Goal: Task Accomplishment & Management: Use online tool/utility

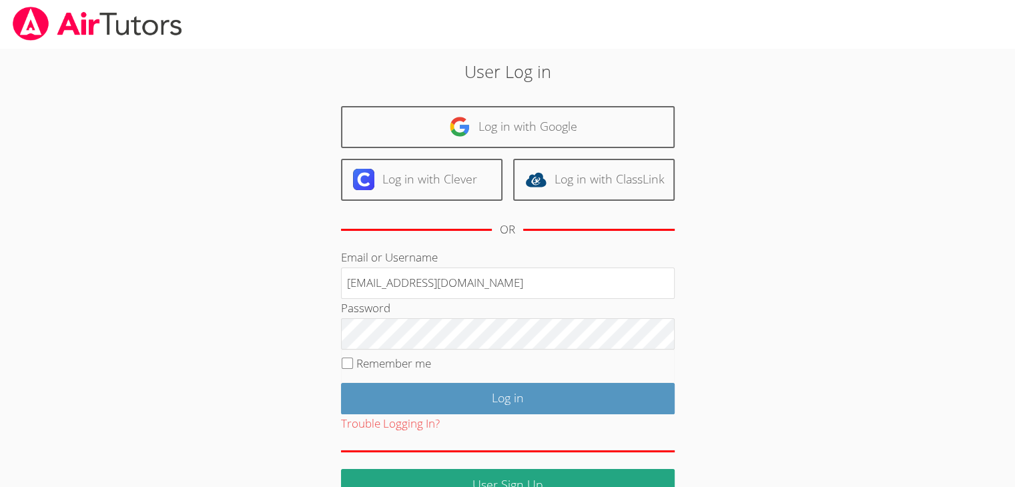
type input "[EMAIL_ADDRESS][DOMAIN_NAME]"
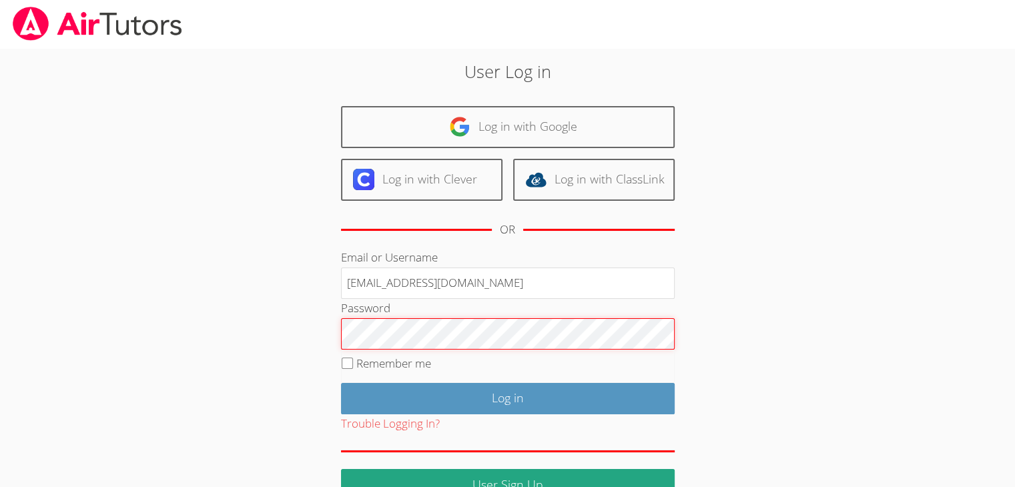
click at [341, 383] on input "Log in" at bounding box center [508, 398] width 334 height 31
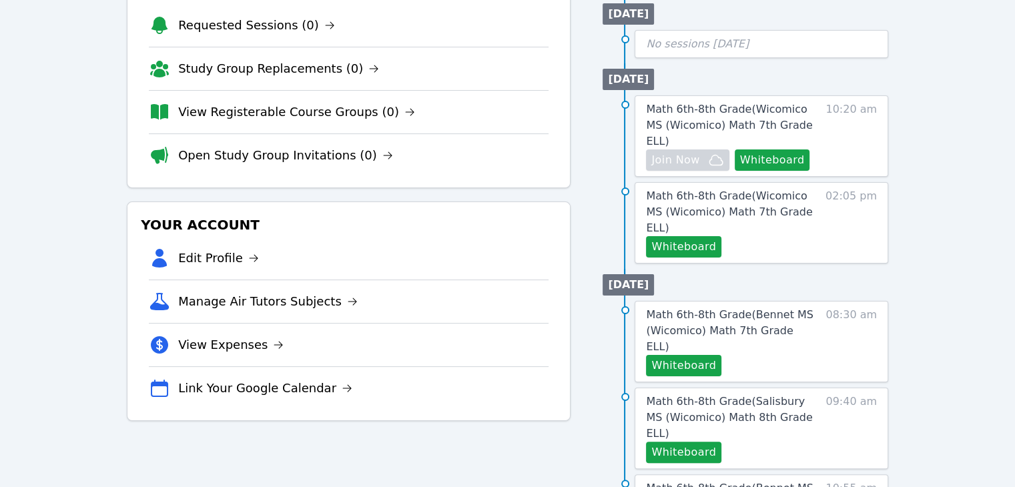
scroll to position [189, 0]
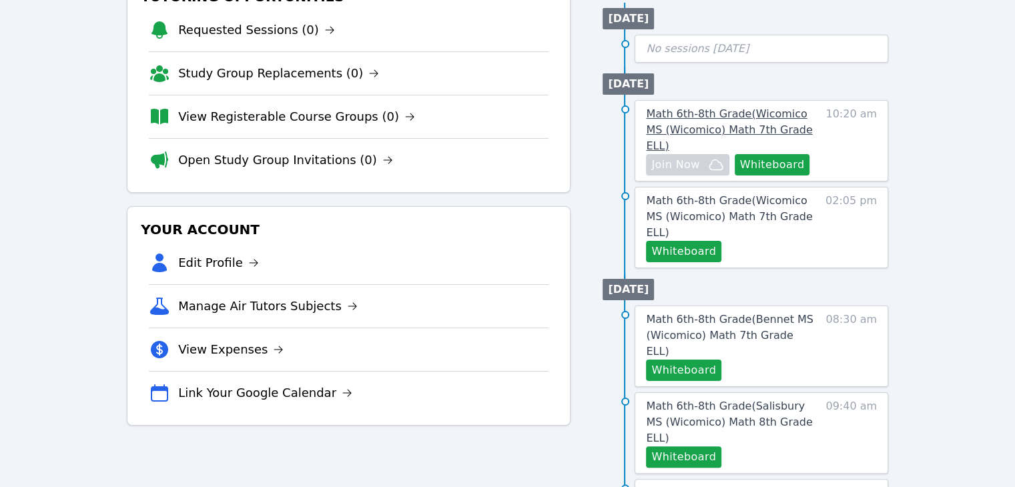
click at [704, 107] on span "Math 6th-8th Grade ( Wicomico MS (Wicomico) Math 7th Grade ELL )" at bounding box center [729, 129] width 166 height 45
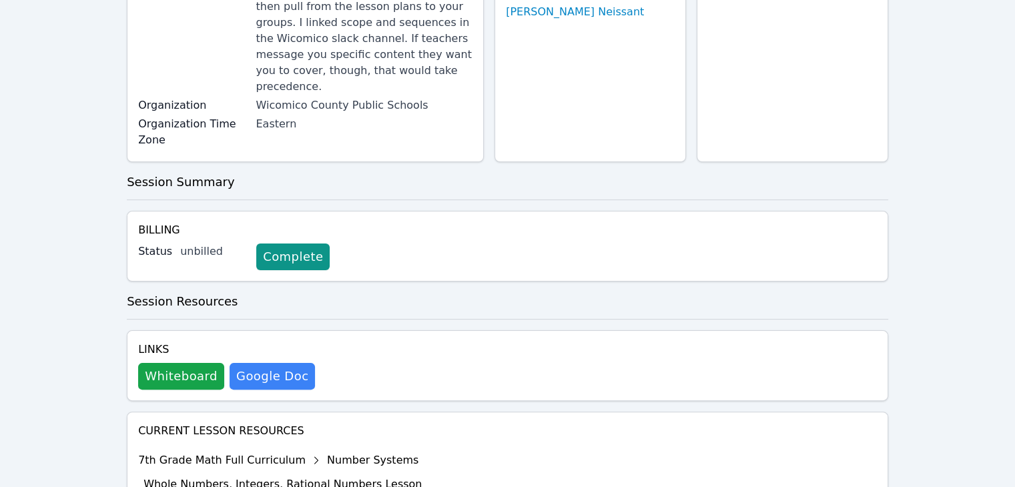
scroll to position [272, 0]
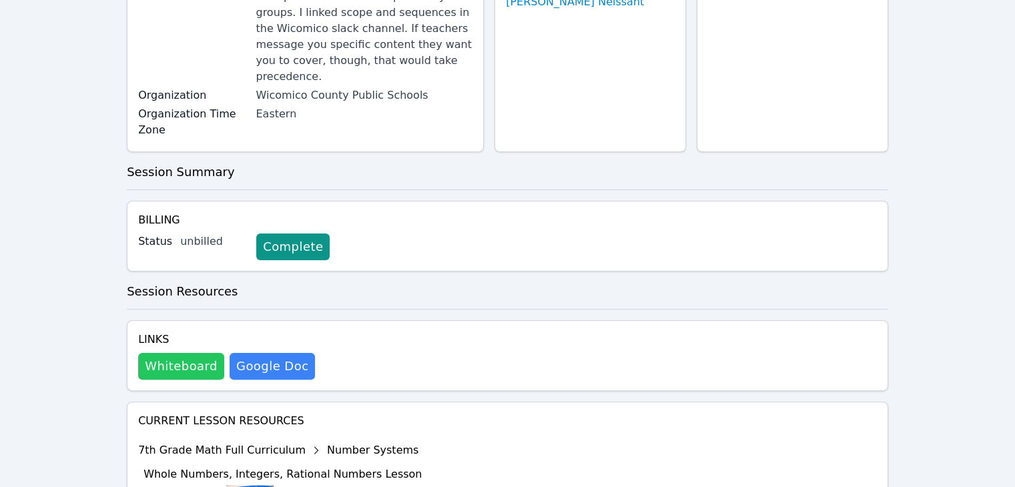
click at [184, 353] on button "Whiteboard" at bounding box center [181, 366] width 86 height 27
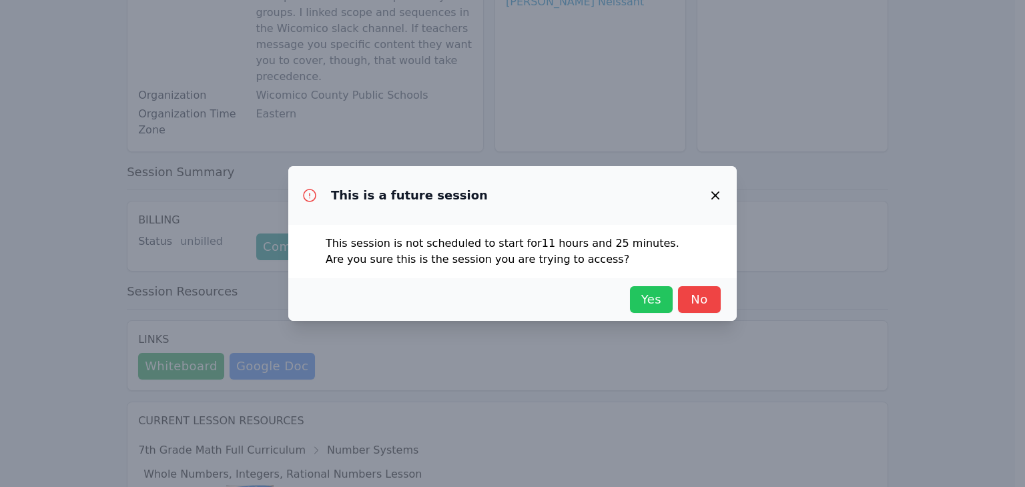
click at [640, 306] on span "Yes" at bounding box center [651, 299] width 29 height 19
